Goal: Book appointment/travel/reservation

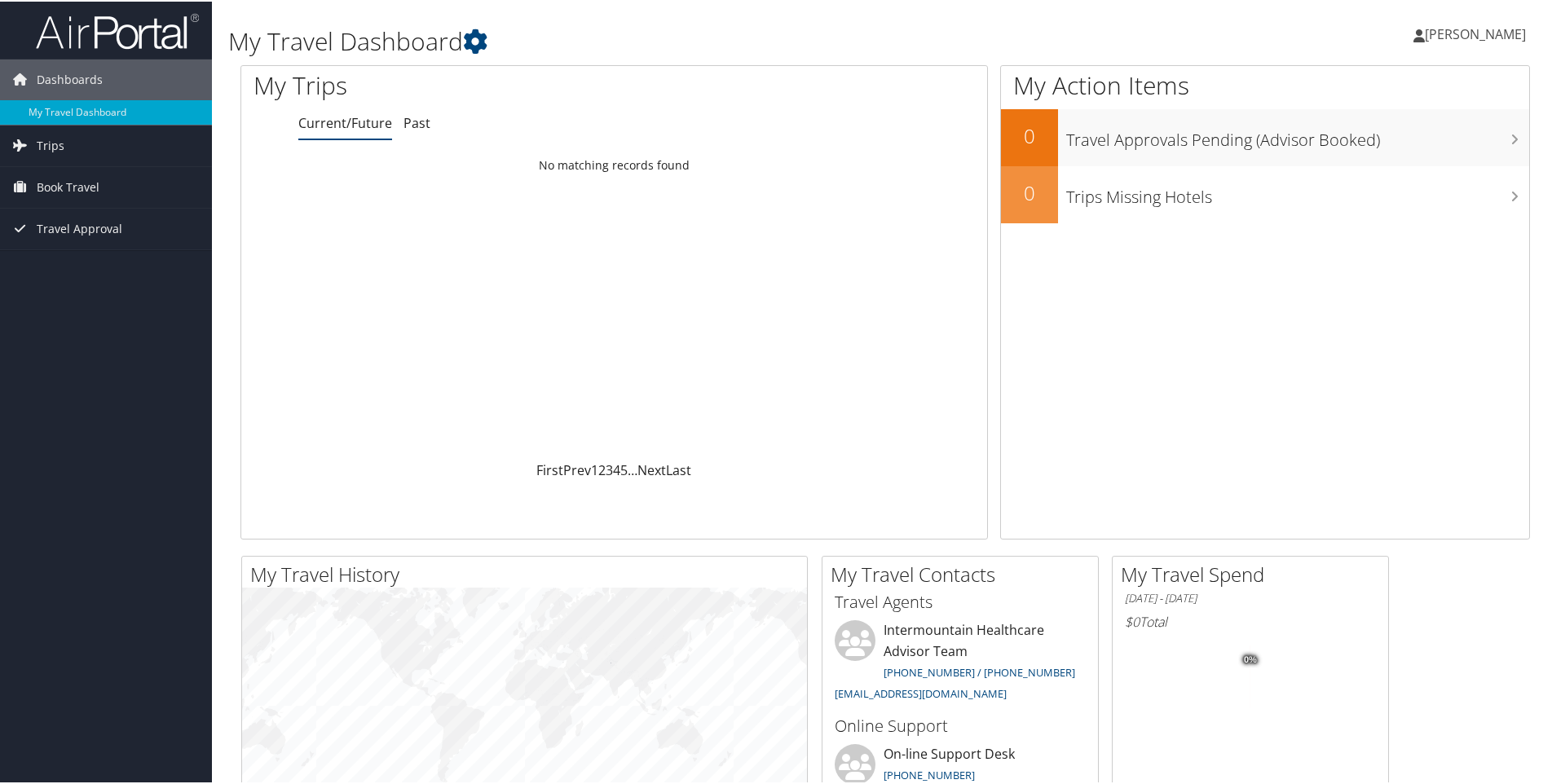
click at [83, 186] on span "Book Travel" at bounding box center [68, 186] width 62 height 41
click at [67, 264] on link "Book/Manage Online Trips" at bounding box center [106, 268] width 212 height 25
click at [44, 271] on link "Book/Manage Online Trips" at bounding box center [106, 268] width 212 height 25
